Goal: Transaction & Acquisition: Download file/media

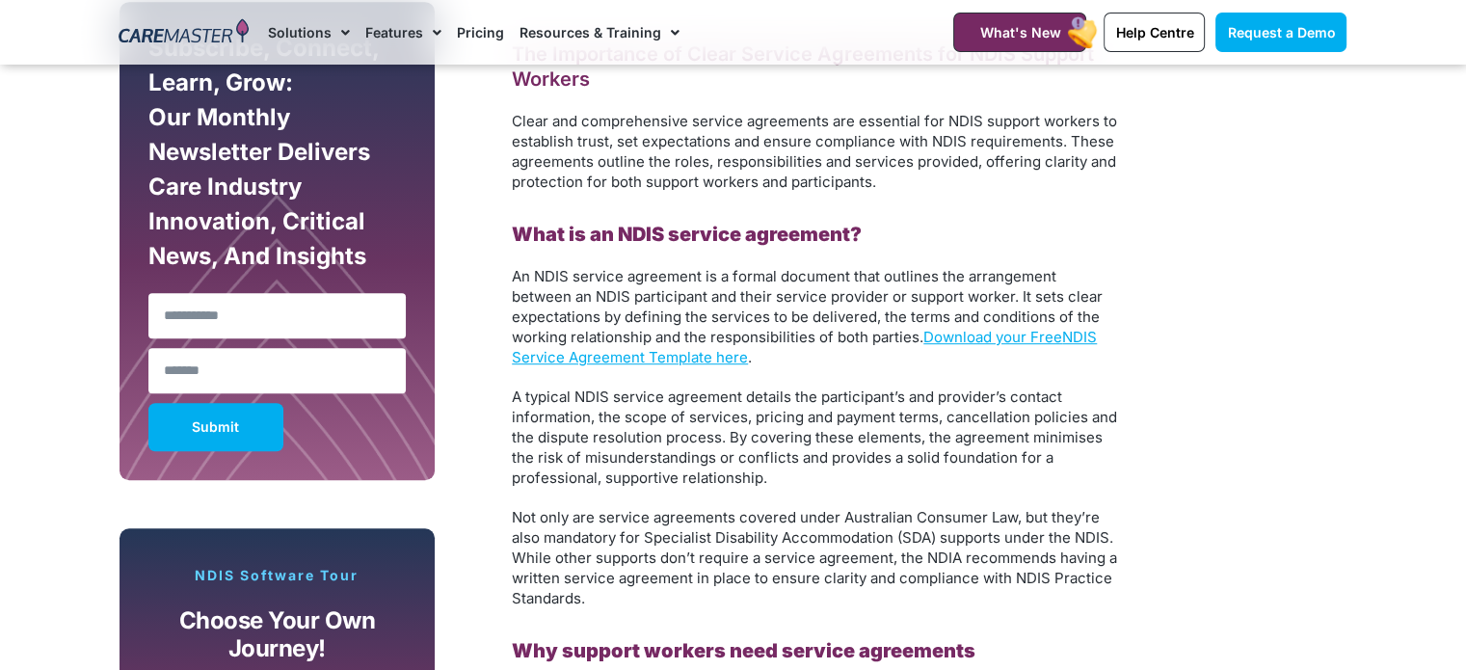
scroll to position [1156, 0]
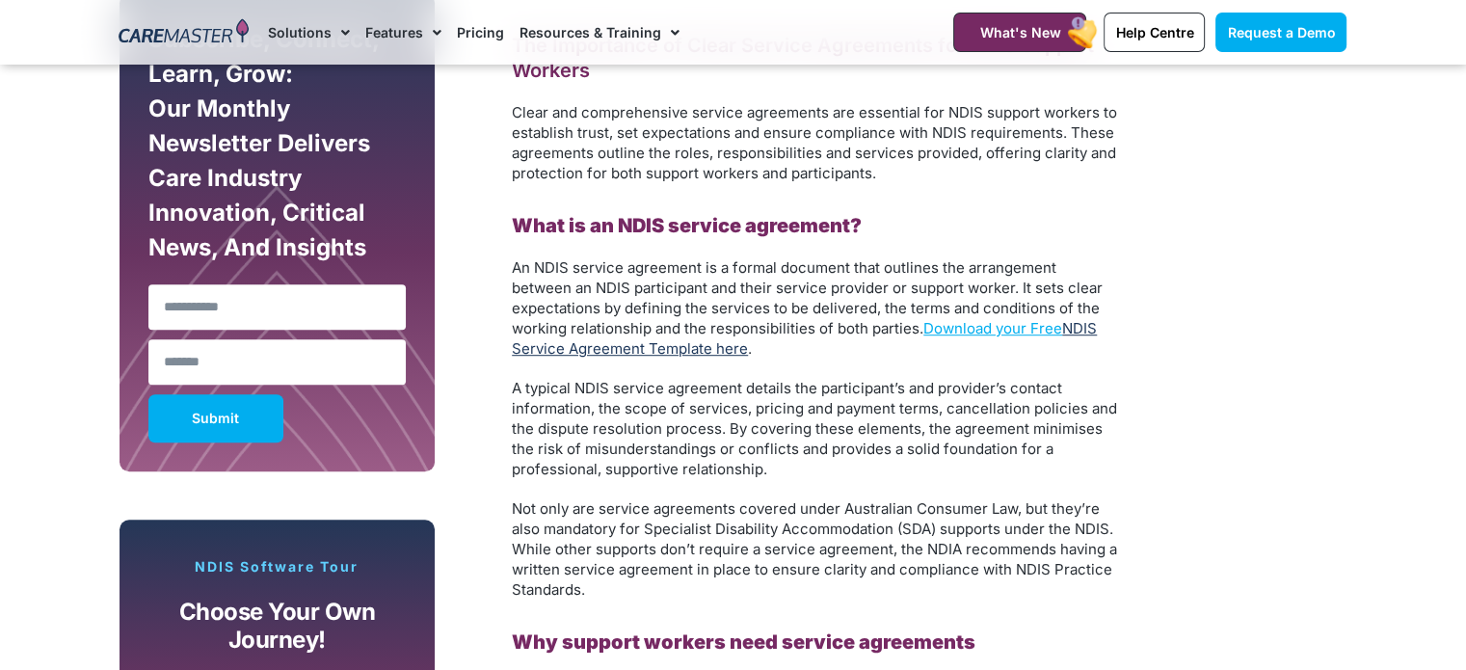
click at [666, 348] on link "NDIS Service Agreement Template here" at bounding box center [804, 338] width 585 height 39
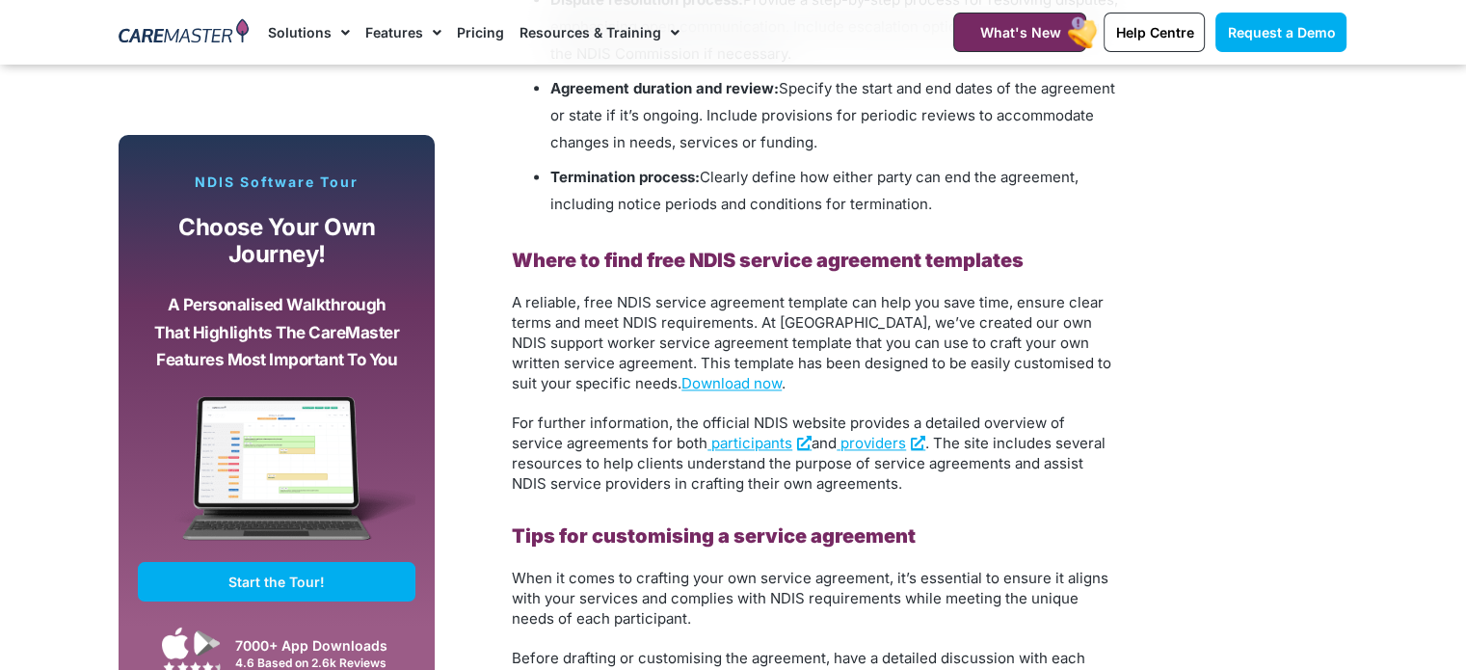
scroll to position [2698, 0]
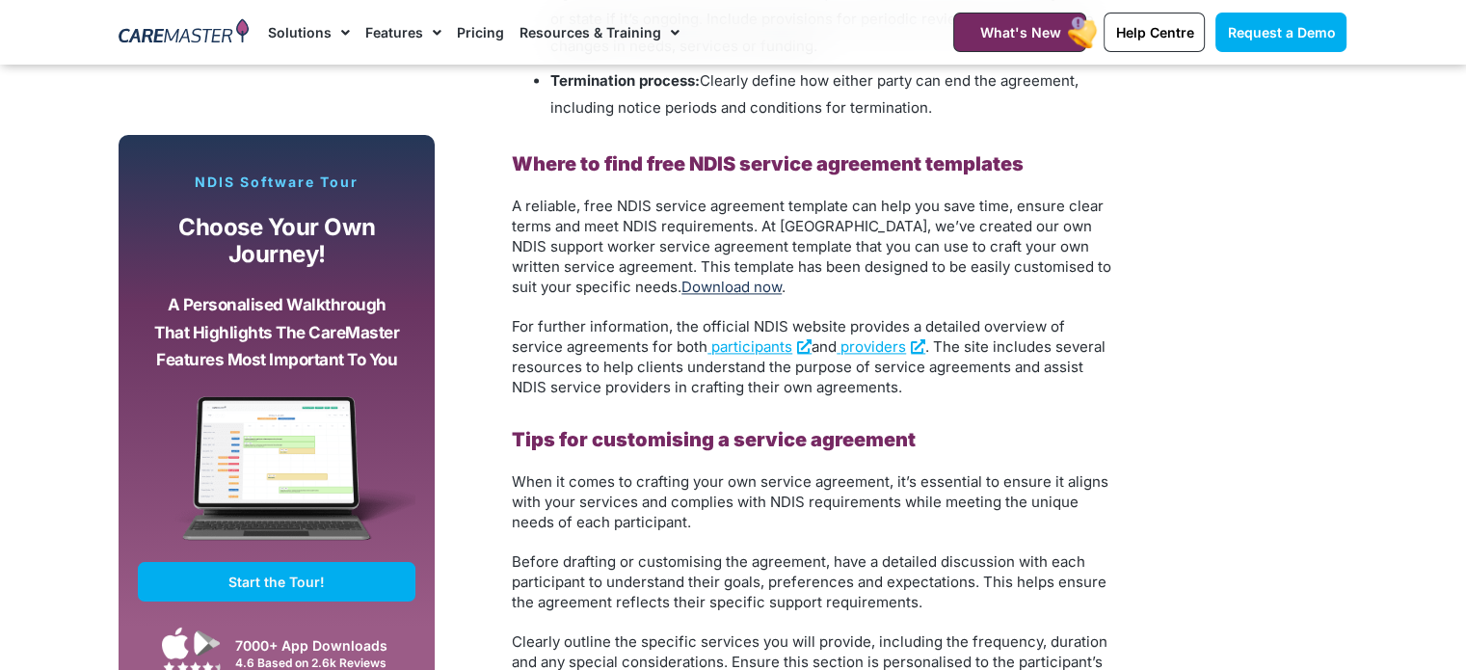
click at [681, 283] on link "Download now" at bounding box center [731, 287] width 100 height 18
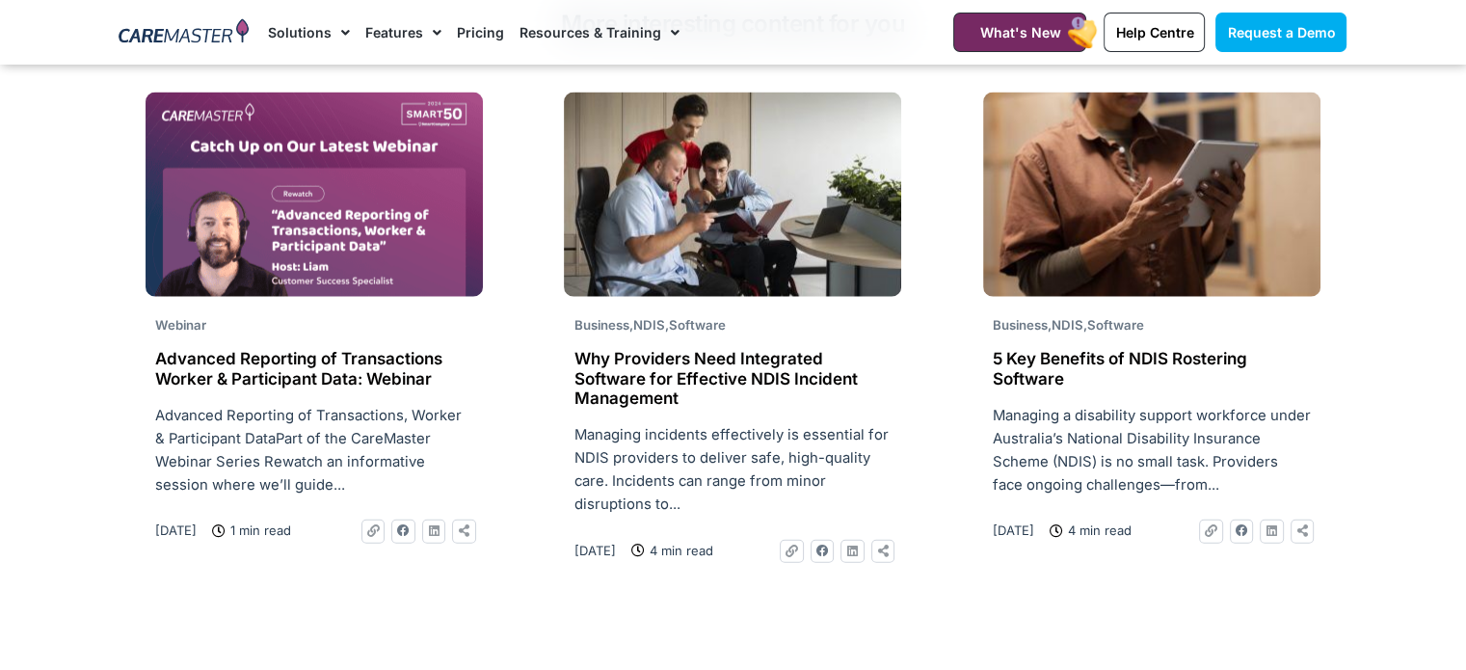
scroll to position [4433, 0]
